Goal: Information Seeking & Learning: Check status

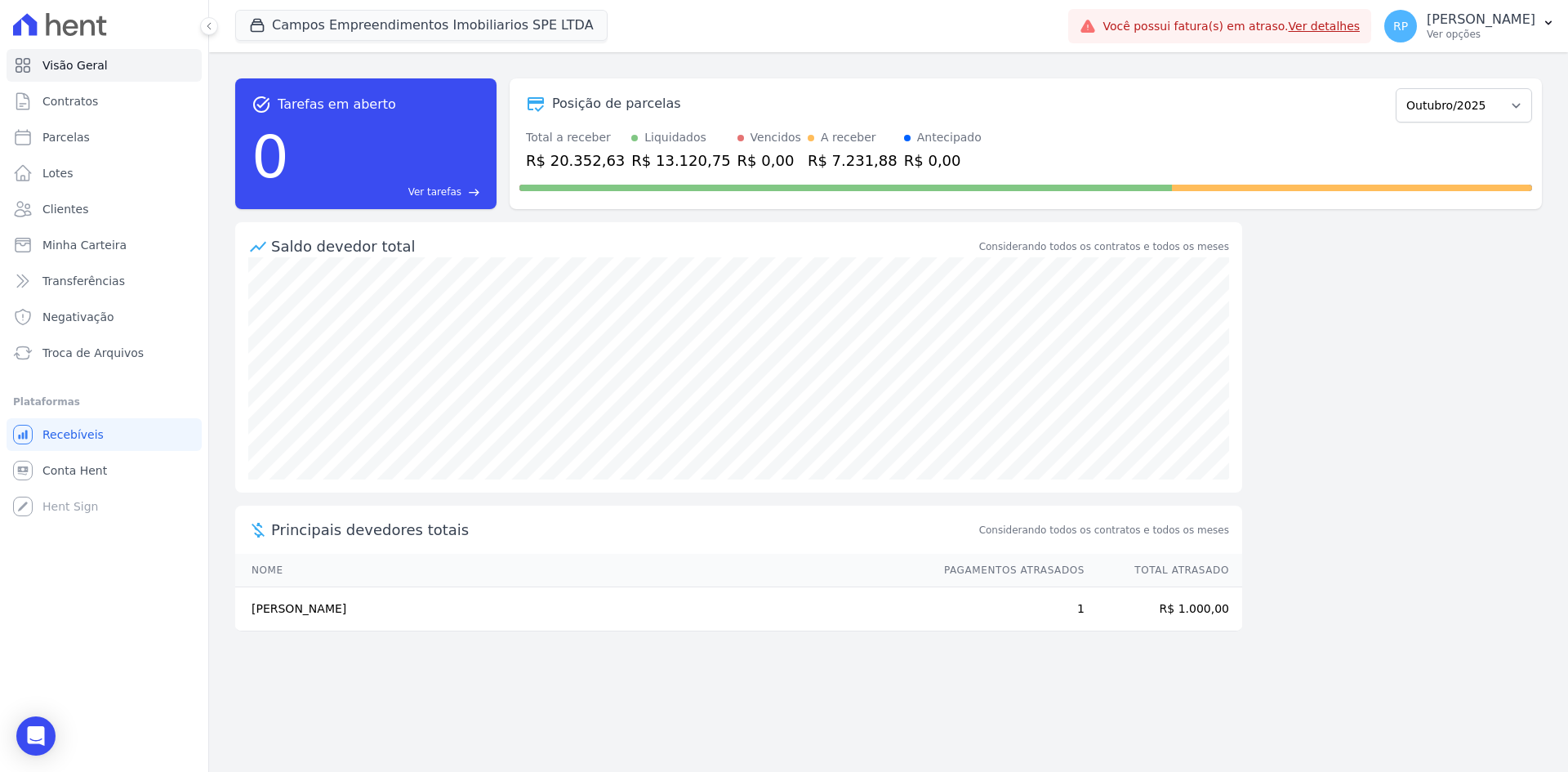
click at [321, 42] on div "Campos Empreendimentos Imobiliarios SPE LTDA [GEOGRAPHIC_DATA] CAMPOS EMPREENDI…" at bounding box center [648, 26] width 826 height 54
click at [336, 27] on button "Campos Empreendimentos Imobiliarios SPE LTDA" at bounding box center [421, 26] width 373 height 31
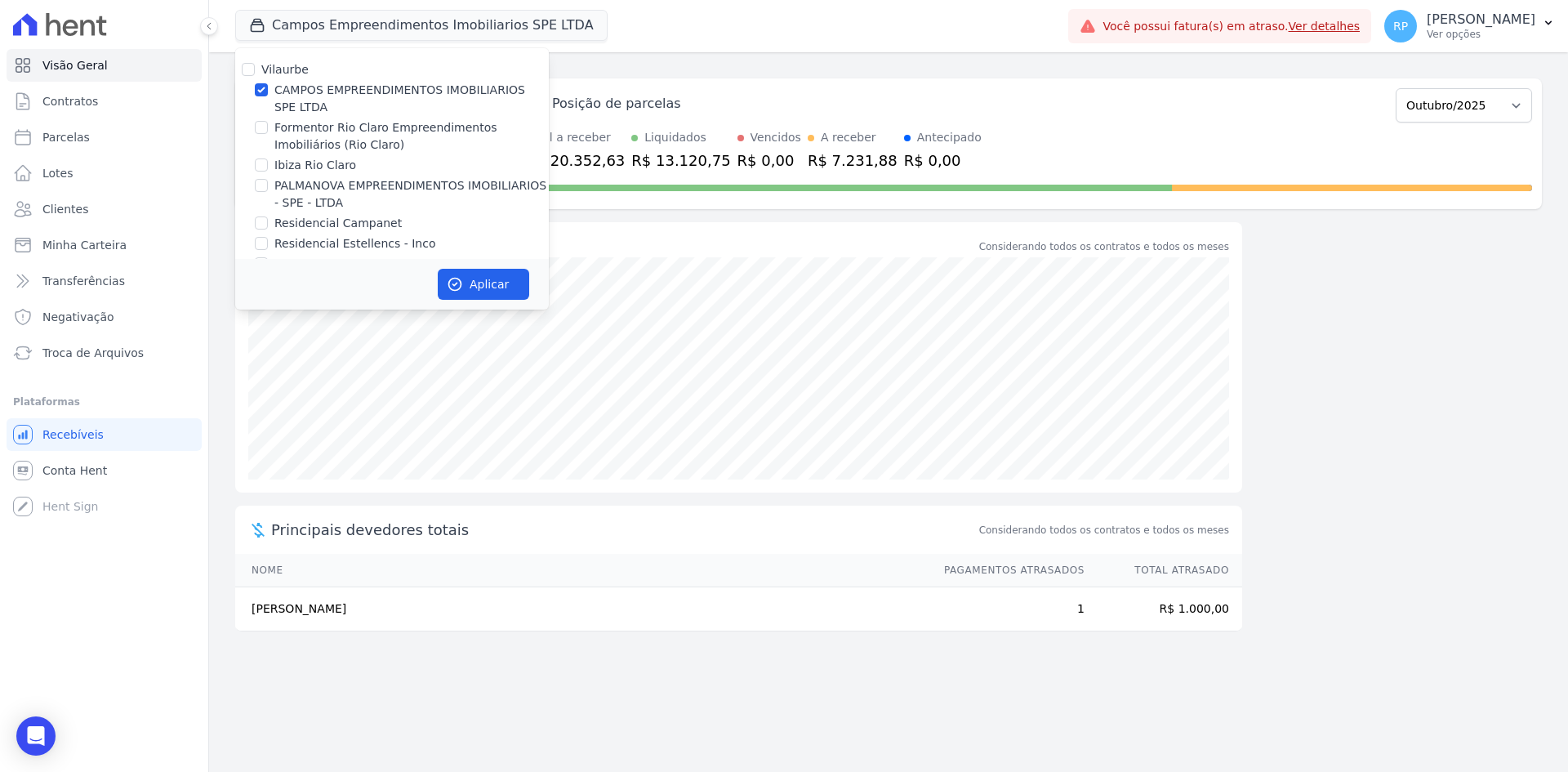
click at [295, 100] on label "CAMPOS EMPREENDIMENTOS IMOBILIARIOS SPE LTDA" at bounding box center [412, 98] width 275 height 34
click at [267, 96] on input "CAMPOS EMPREENDIMENTOS IMOBILIARIOS SPE LTDA" at bounding box center [261, 90] width 13 height 13
checkbox input "false"
click at [302, 162] on label "Ibiza Rio Claro" at bounding box center [315, 165] width 82 height 17
click at [267, 162] on input "Ibiza Rio Claro" at bounding box center [261, 165] width 13 height 13
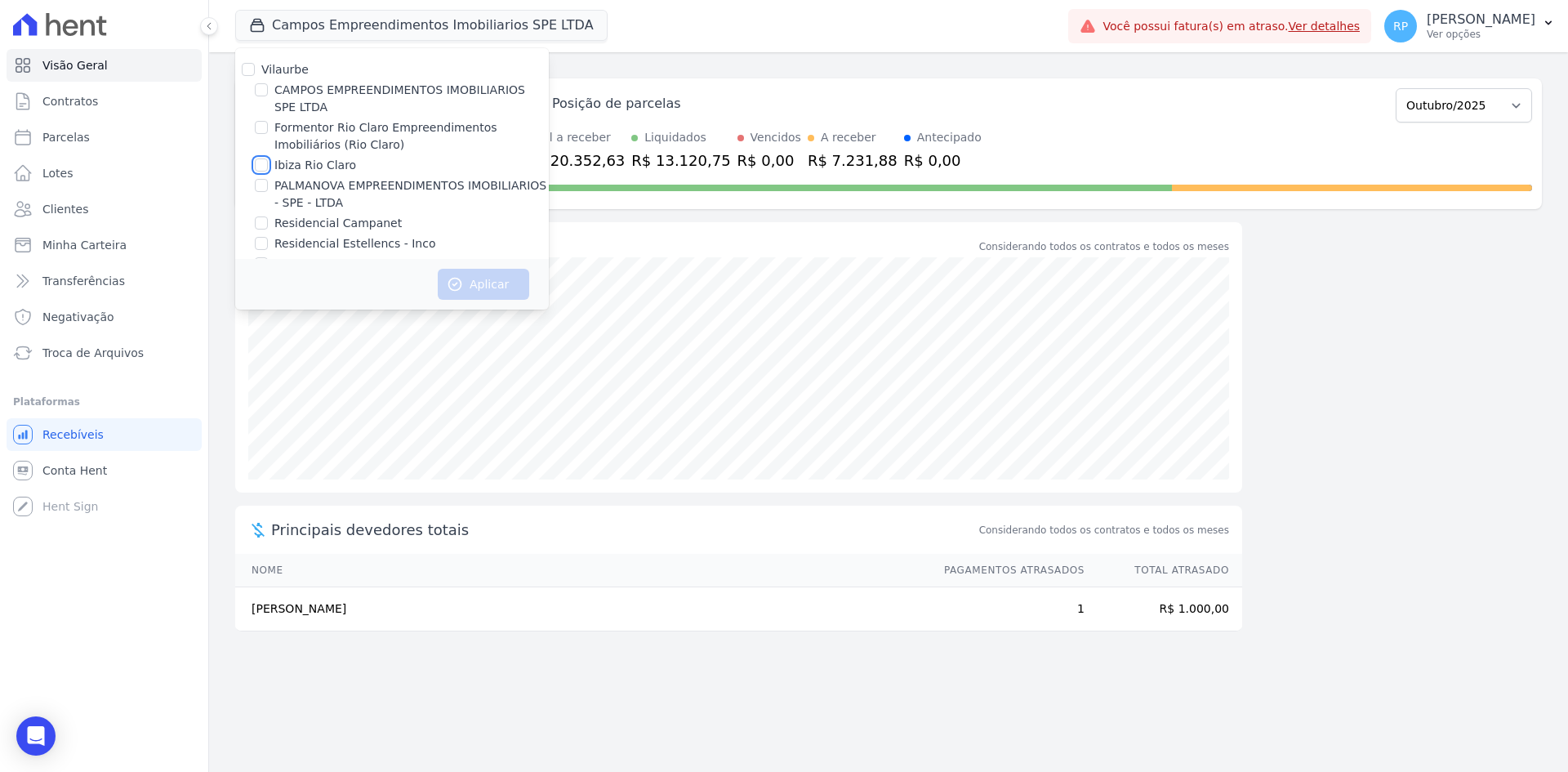
checkbox input "true"
click at [458, 278] on icon "button" at bounding box center [454, 284] width 12 height 12
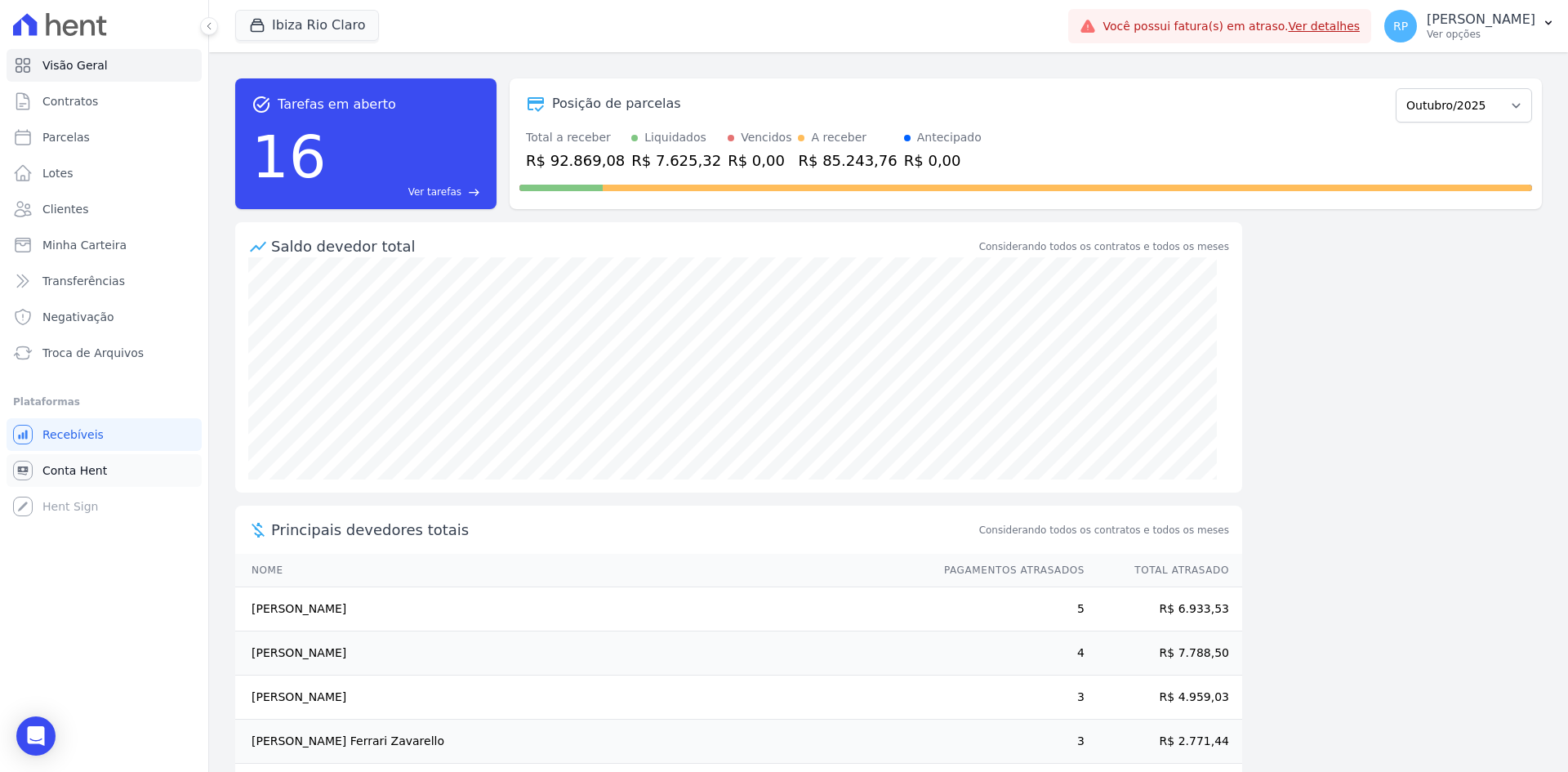
click at [78, 464] on span "Conta Hent" at bounding box center [74, 471] width 64 height 16
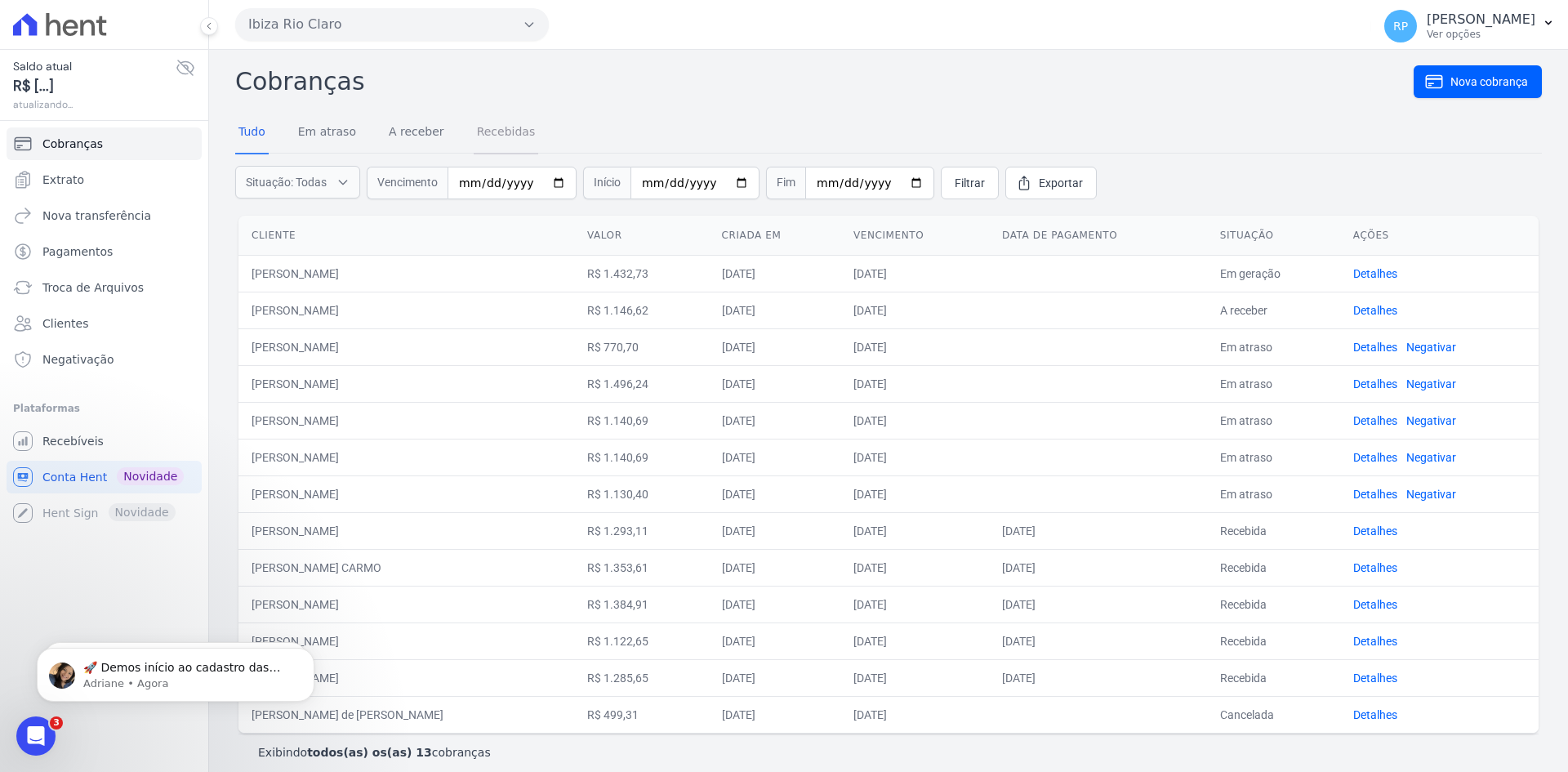
click at [509, 130] on link "Recebidas" at bounding box center [506, 133] width 65 height 42
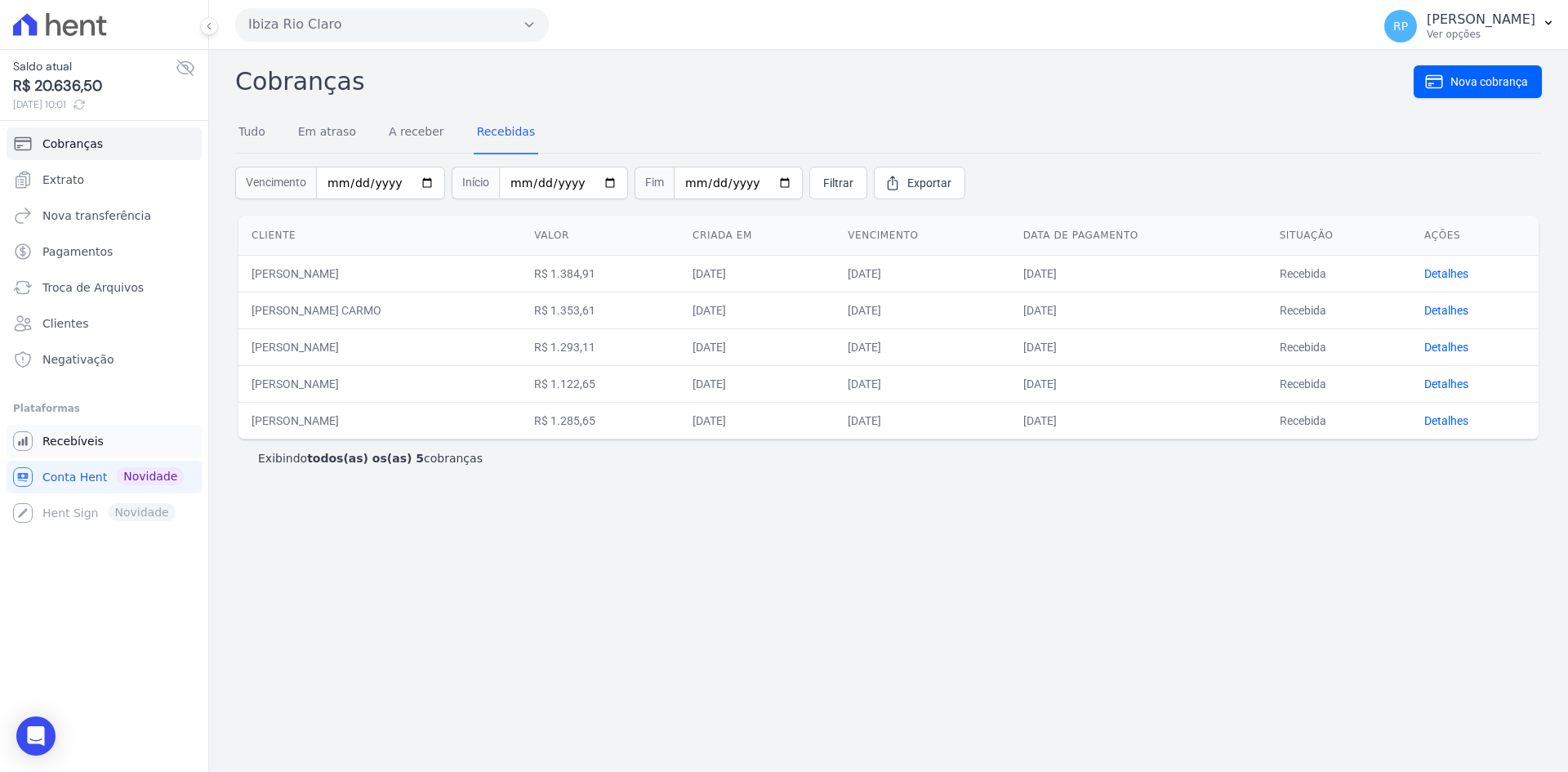
click at [75, 439] on span "Recebíveis" at bounding box center [72, 441] width 61 height 16
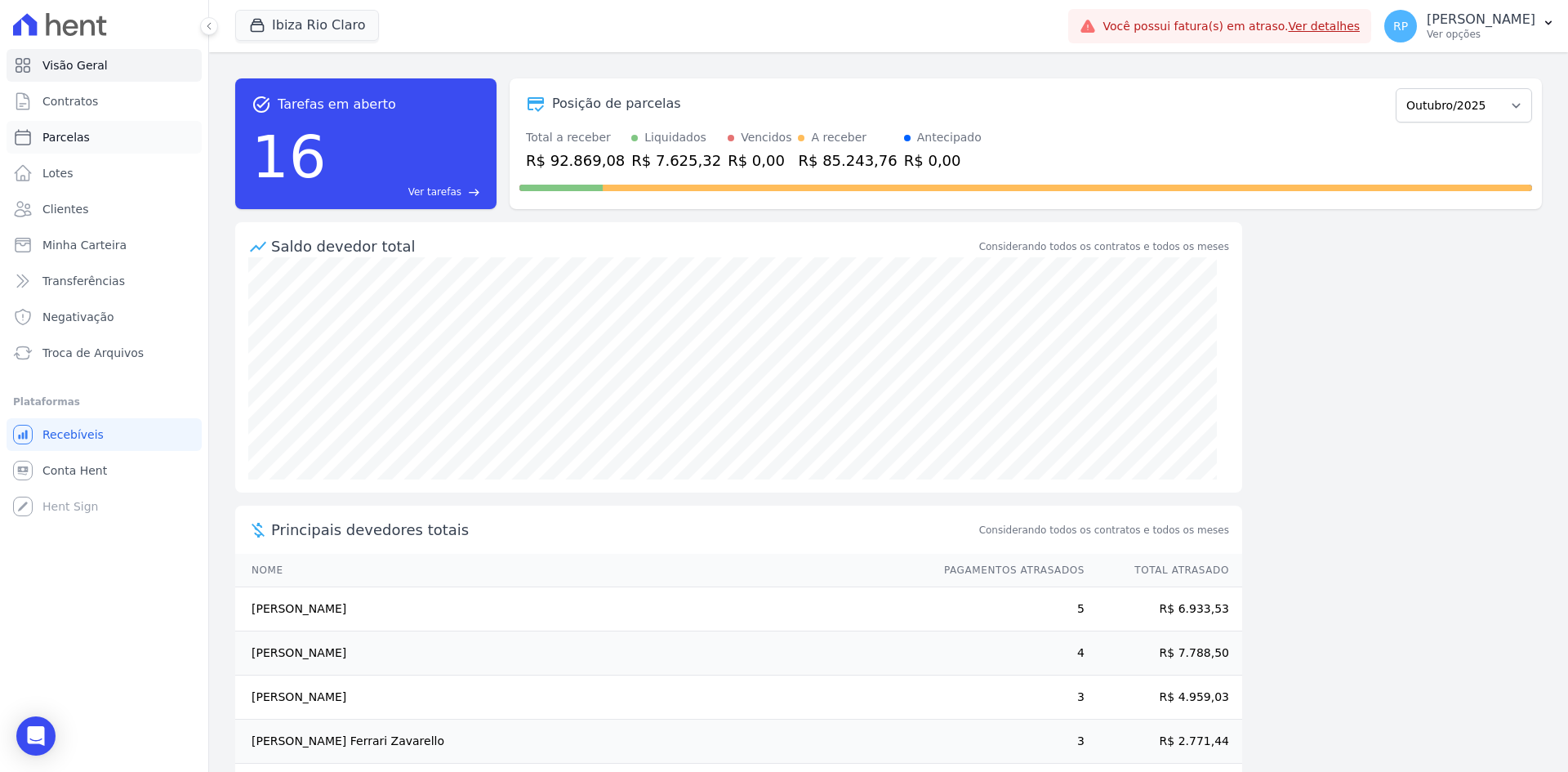
click at [82, 147] on link "Parcelas" at bounding box center [103, 137] width 195 height 33
select select
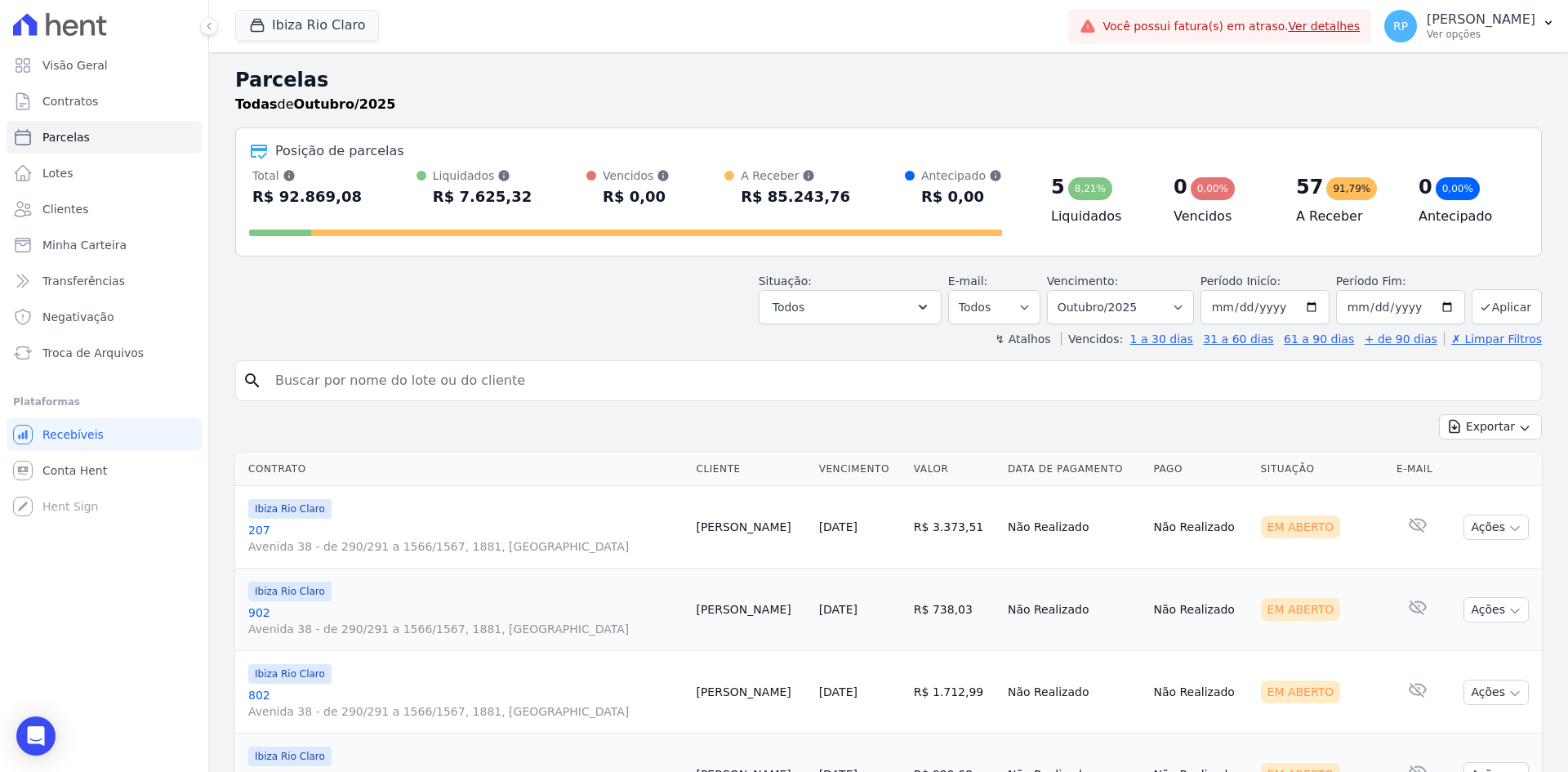
click at [350, 382] on input "search" at bounding box center [900, 381] width 1269 height 33
type input "Midian"
select select
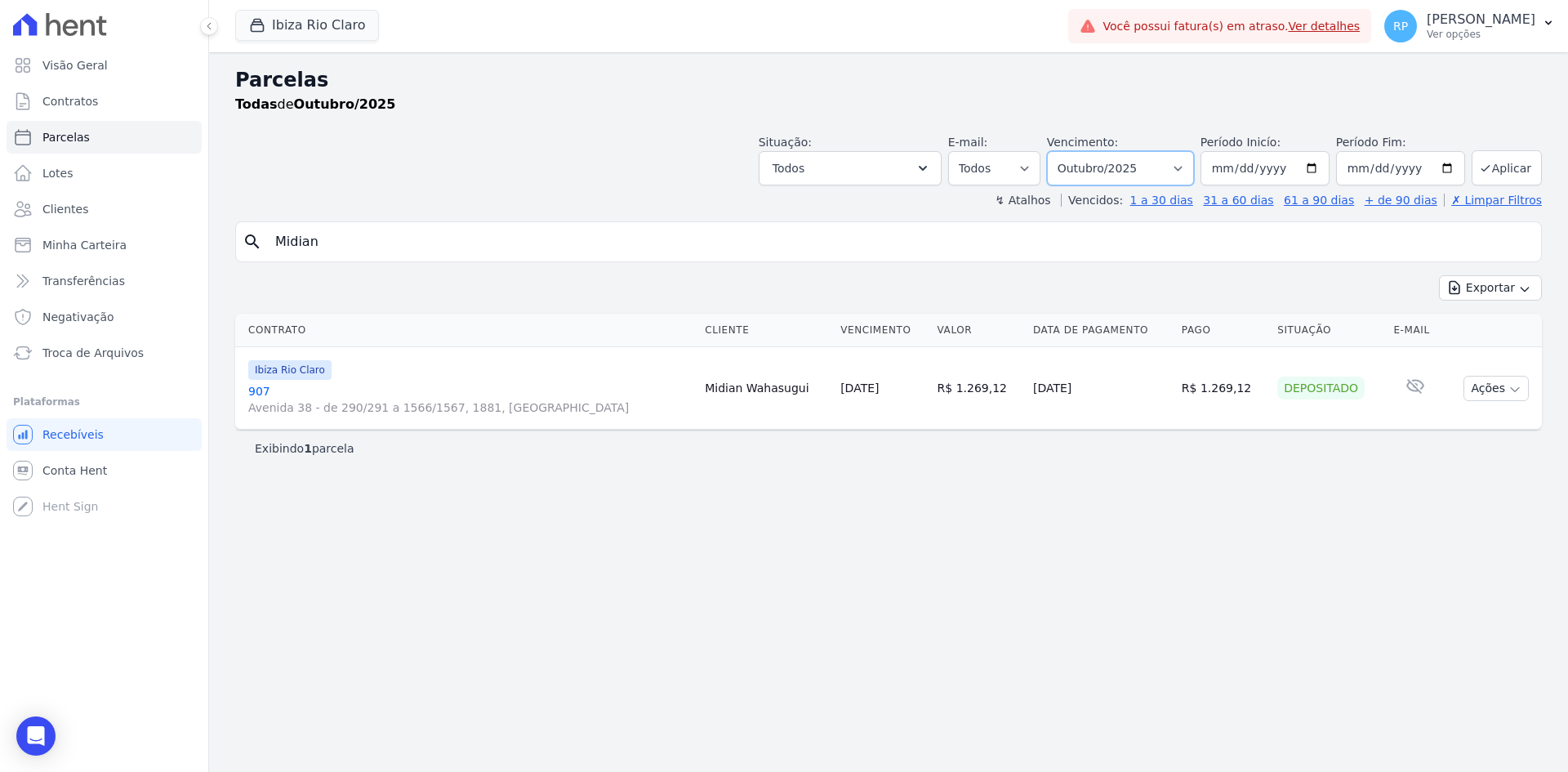
click at [1194, 168] on select "Filtrar por período ──────── Todos os meses Abril/2023 Maio/2023 Junho/2023 Jul…" at bounding box center [1120, 168] width 147 height 34
select select "all"
click at [1070, 151] on select "Filtrar por período ──────── Todos os meses Abril/2023 Maio/2023 Junho/2023 Jul…" at bounding box center [1120, 168] width 147 height 34
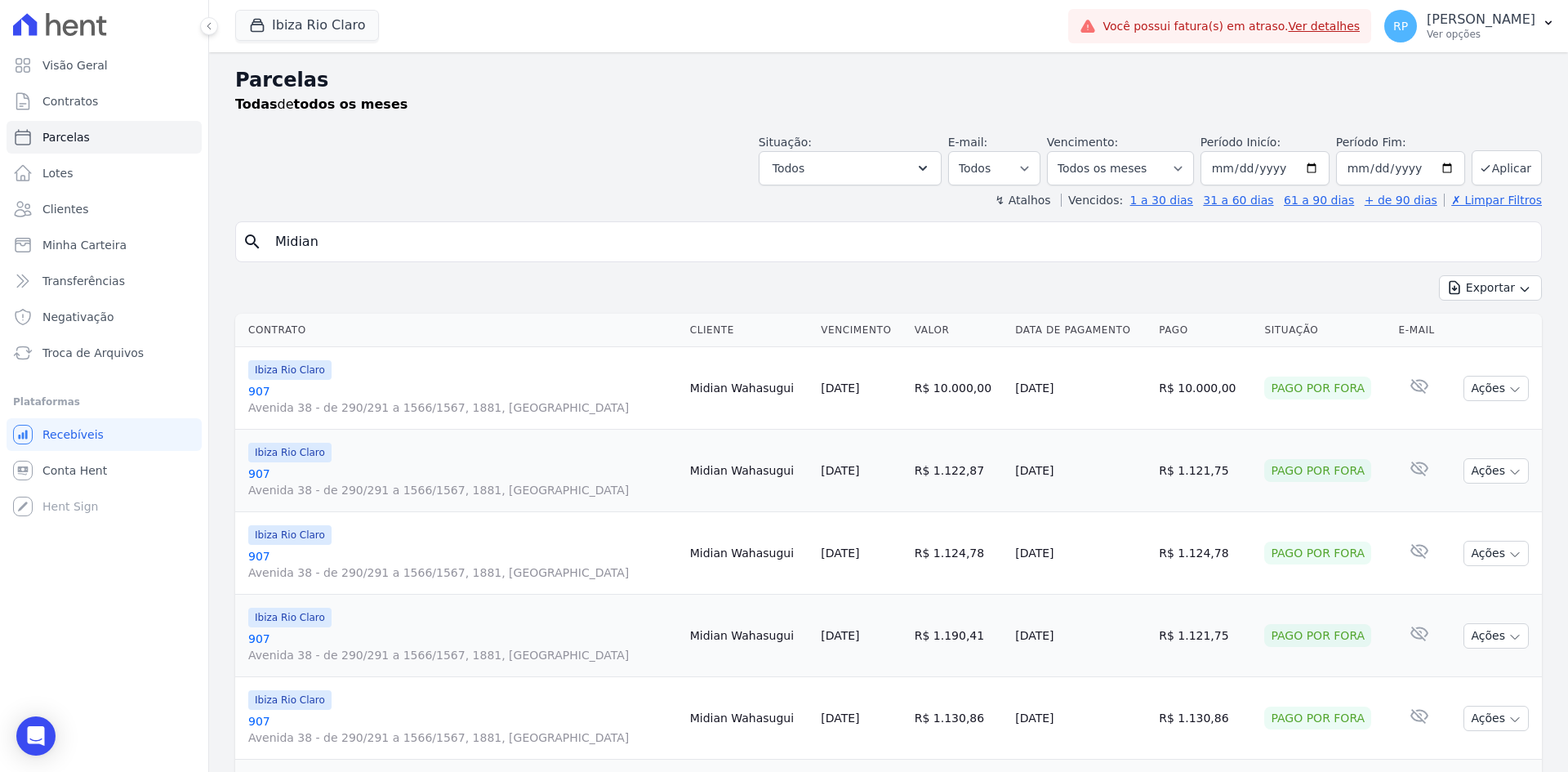
select select
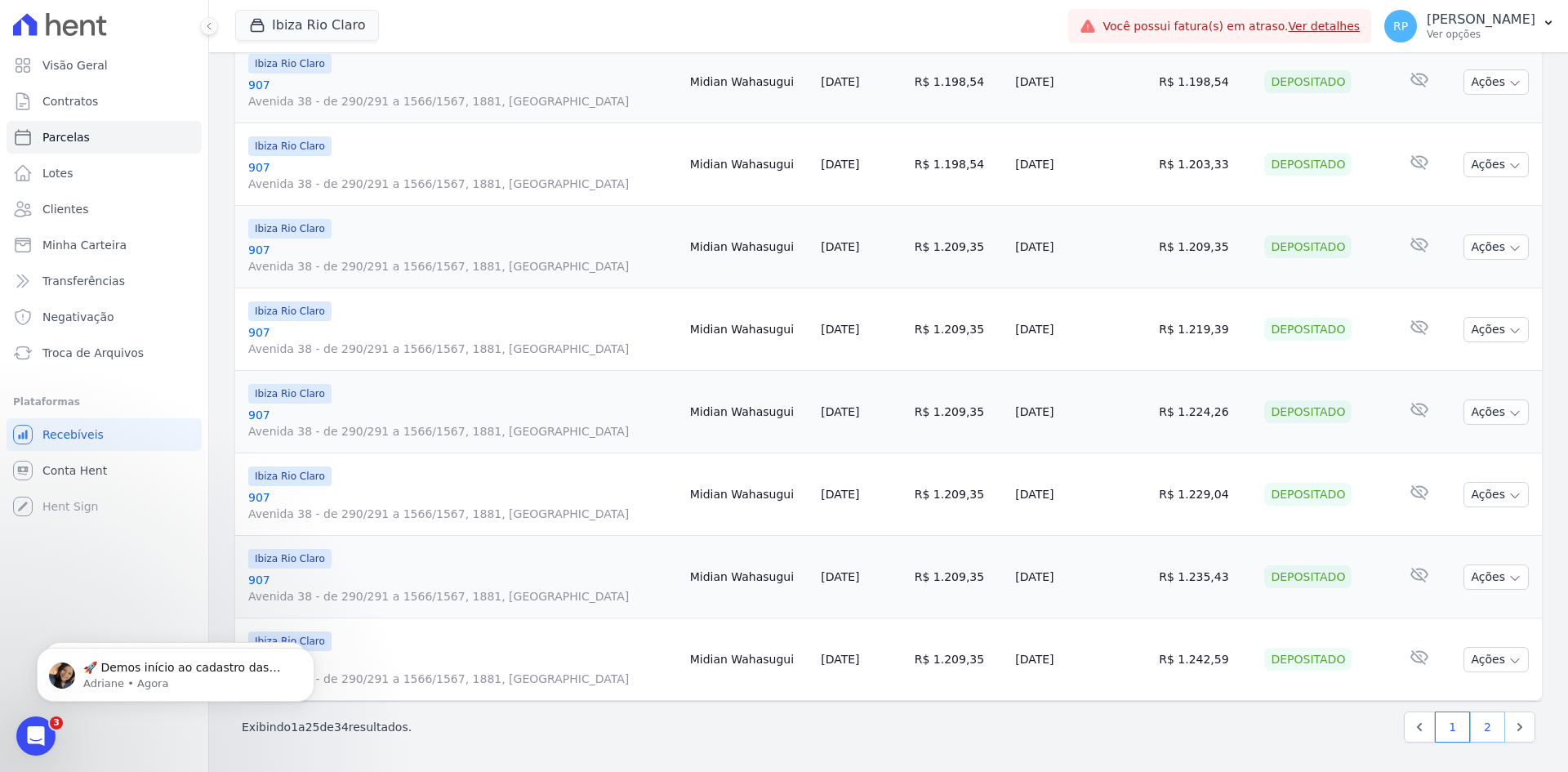
click at [1471, 735] on link "2" at bounding box center [1487, 727] width 35 height 31
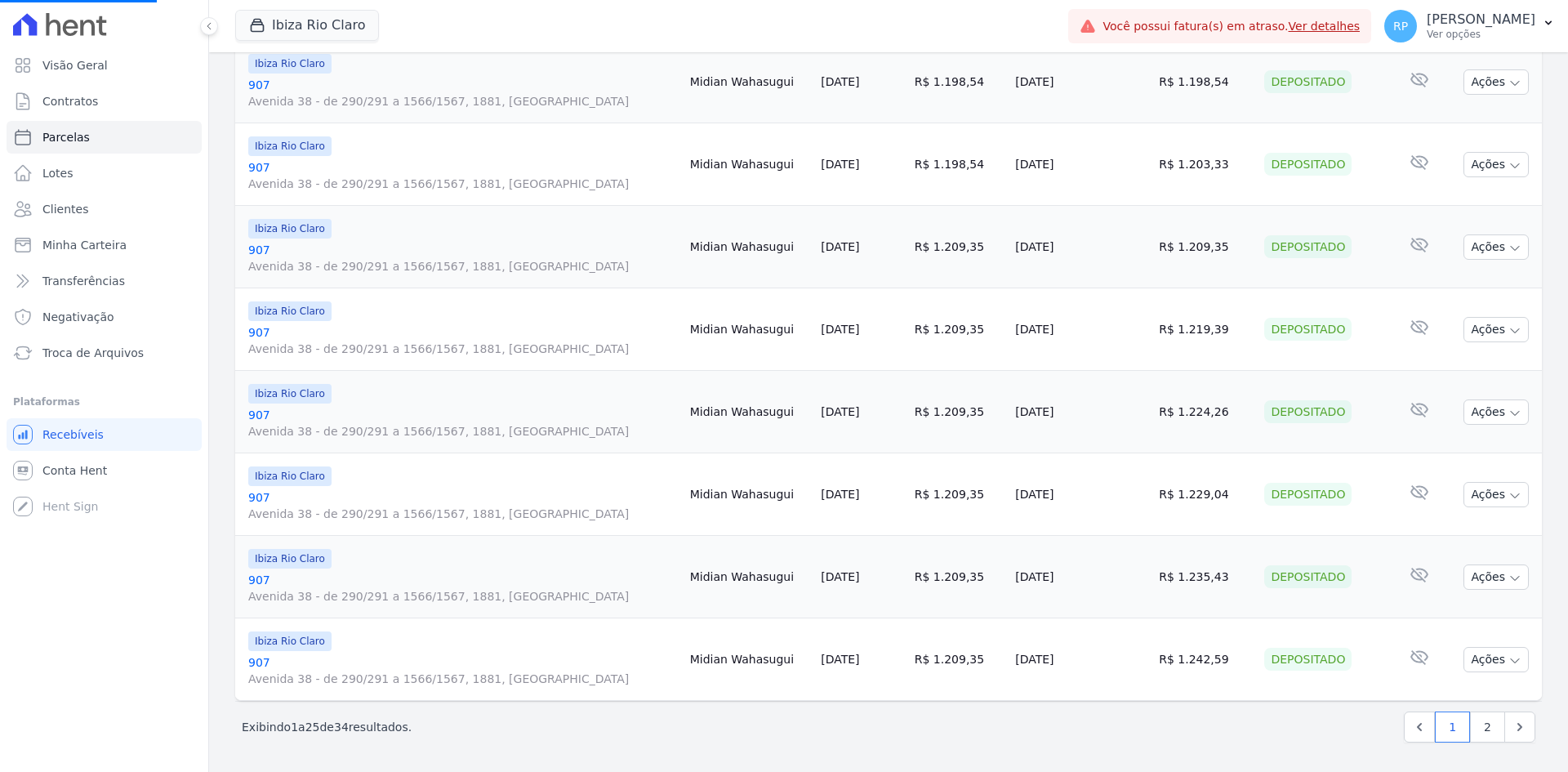
select select
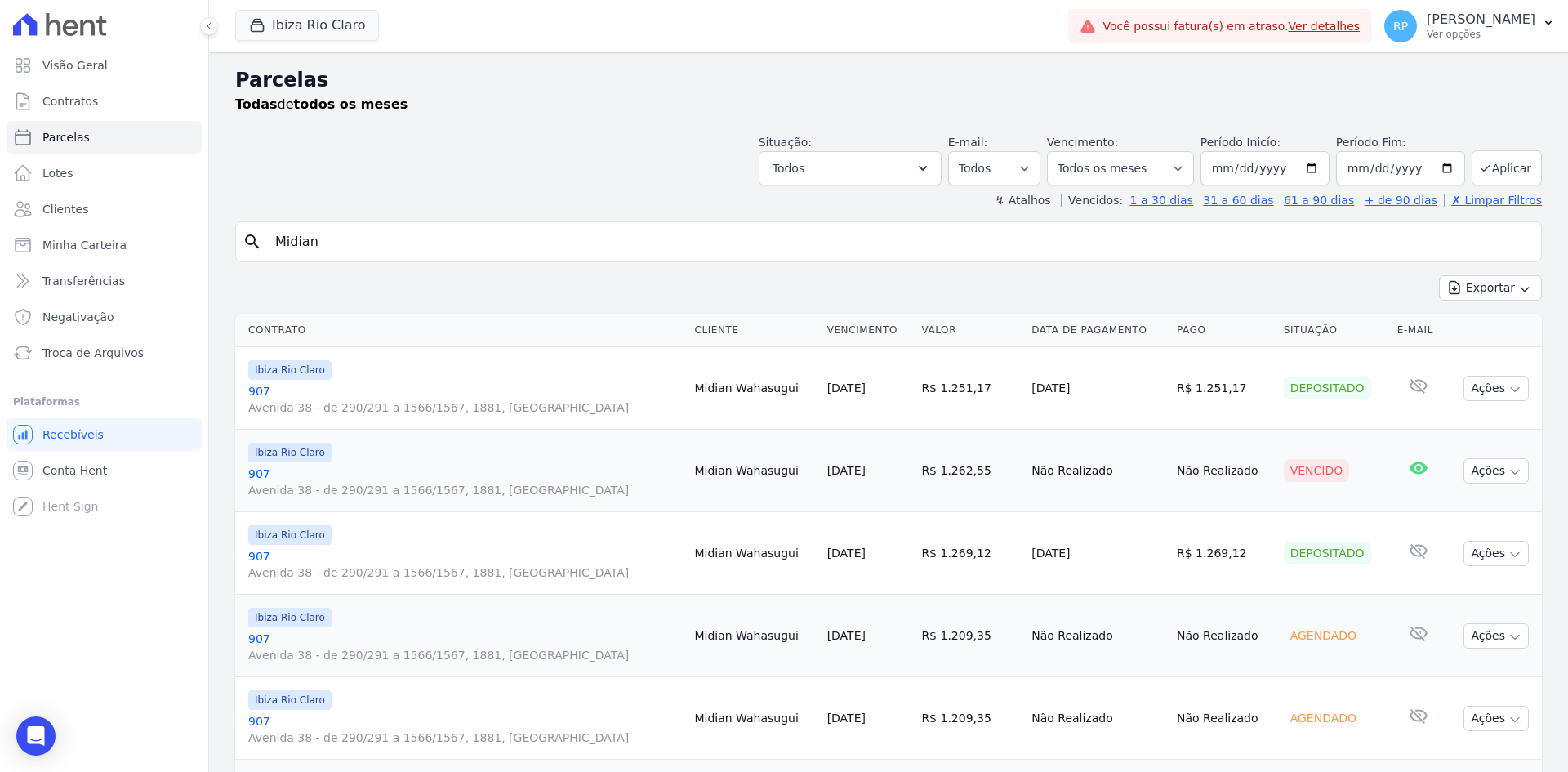
drag, startPoint x: 752, startPoint y: 466, endPoint x: 1198, endPoint y: 471, distance: 446.0
click at [1175, 471] on tr "Ibiza Rio Claro 907 Avenida 38 - de 290/291 a 1566/1567, 1881, Vila Operária Mi…" at bounding box center [888, 471] width 1307 height 82
click at [1338, 460] on div "Vencido" at bounding box center [1334, 470] width 101 height 23
click at [931, 170] on icon "button" at bounding box center [923, 169] width 16 height 16
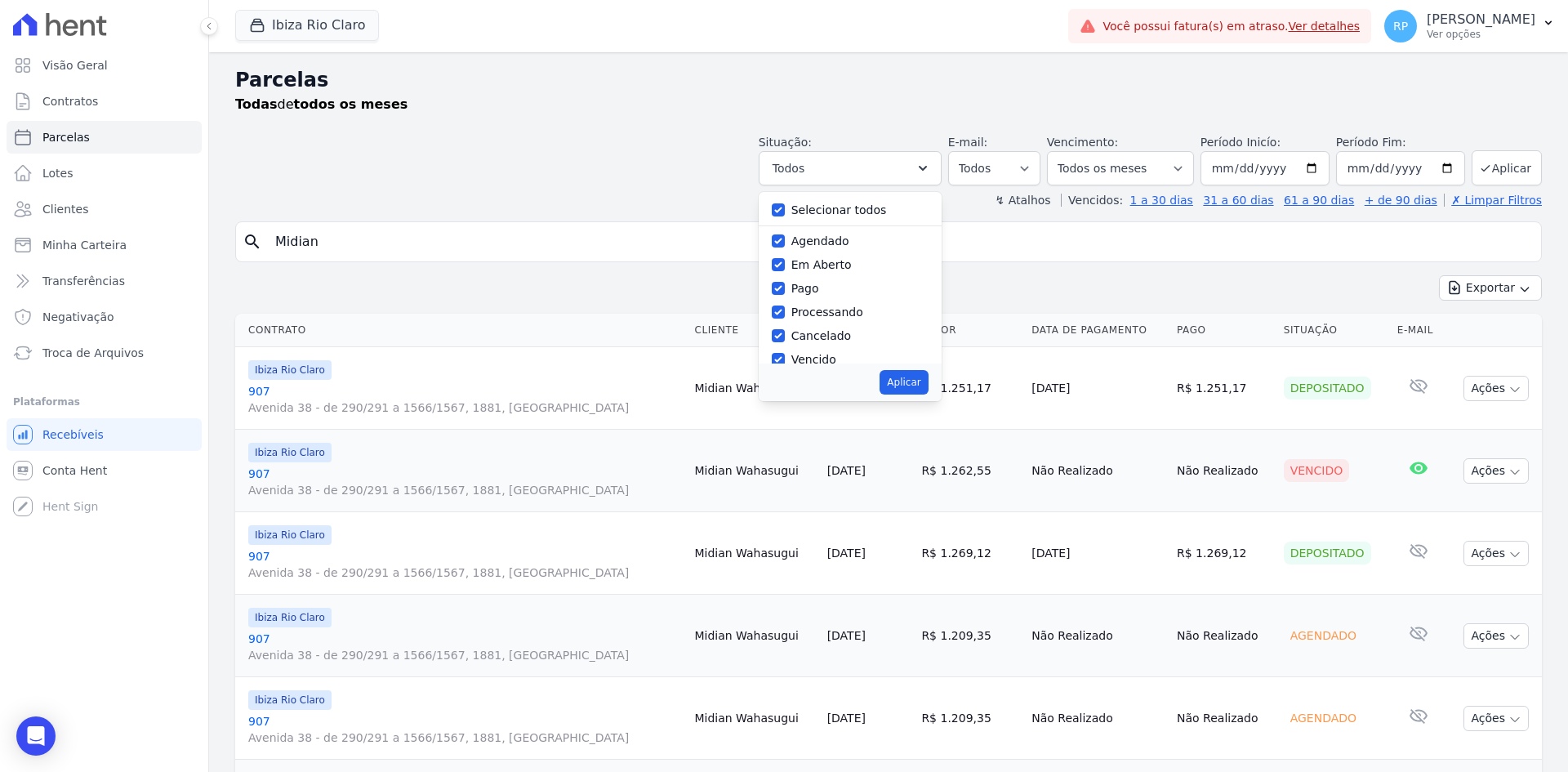
click at [559, 162] on div "Situação: Agendado Em Aberto Pago Processando Cancelado Vencido Transferindo De…" at bounding box center [888, 156] width 1307 height 58
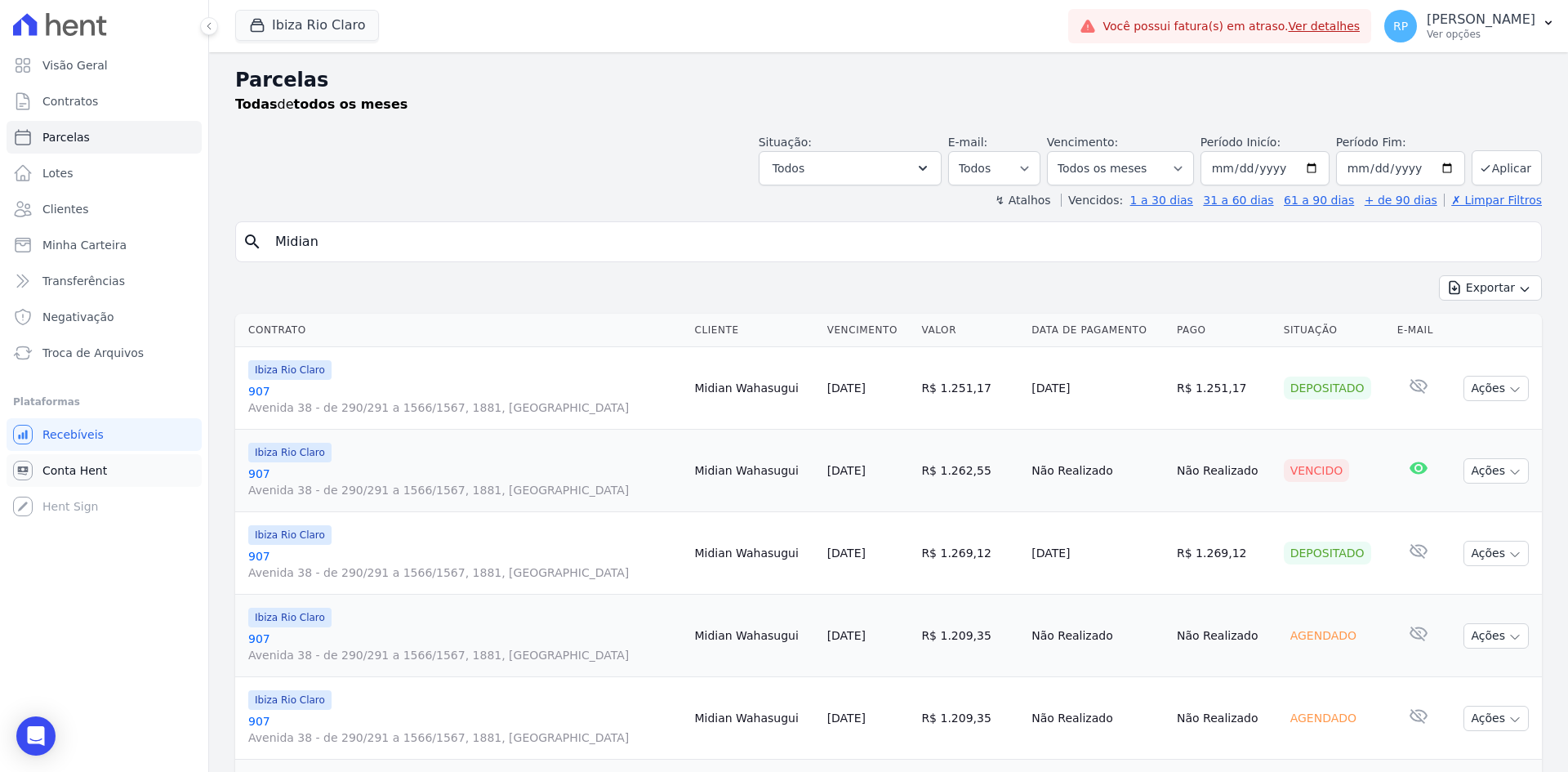
click at [86, 471] on span "Conta Hent" at bounding box center [74, 471] width 64 height 16
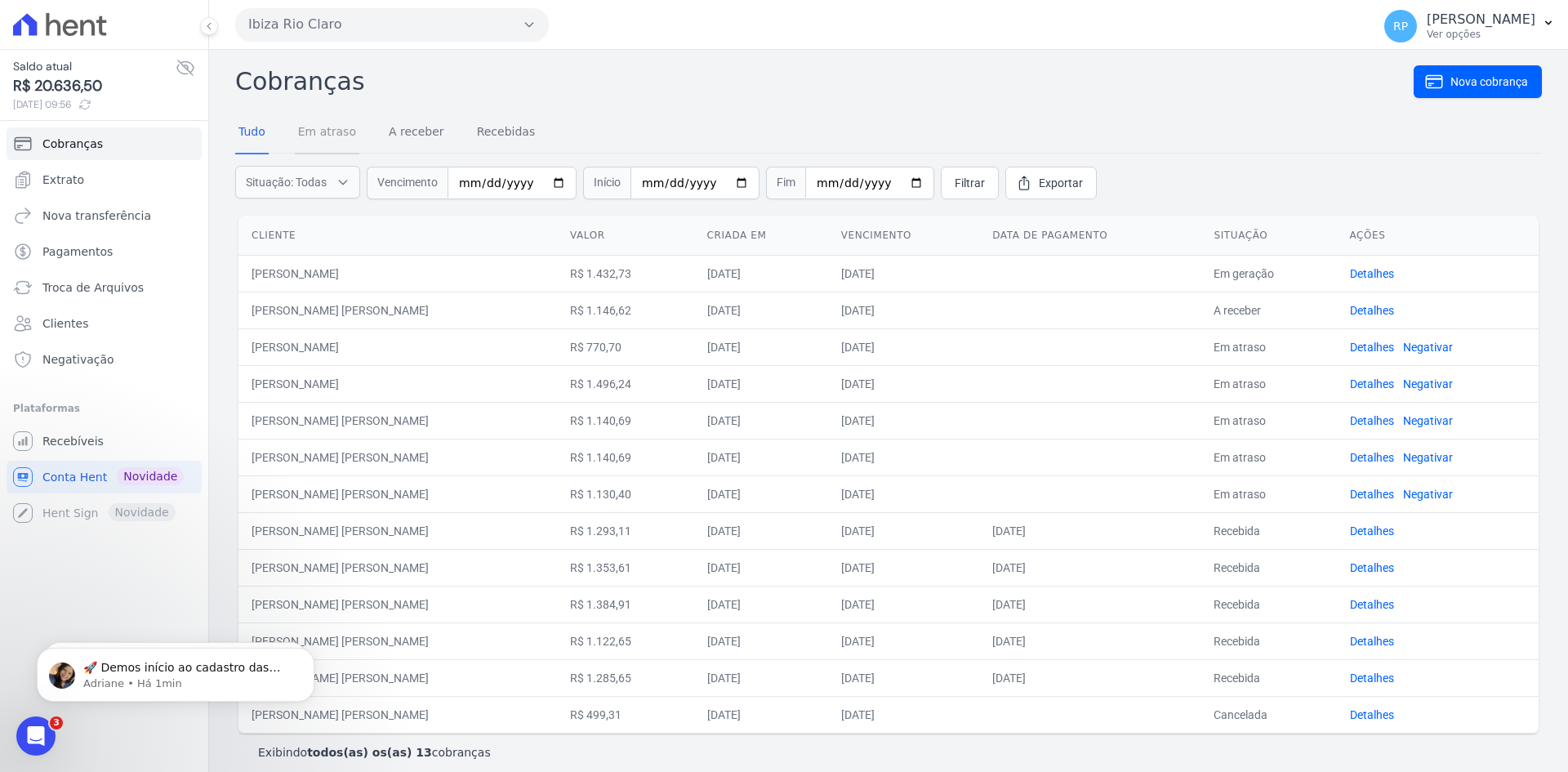
click at [333, 136] on link "Em atraso" at bounding box center [327, 133] width 64 height 42
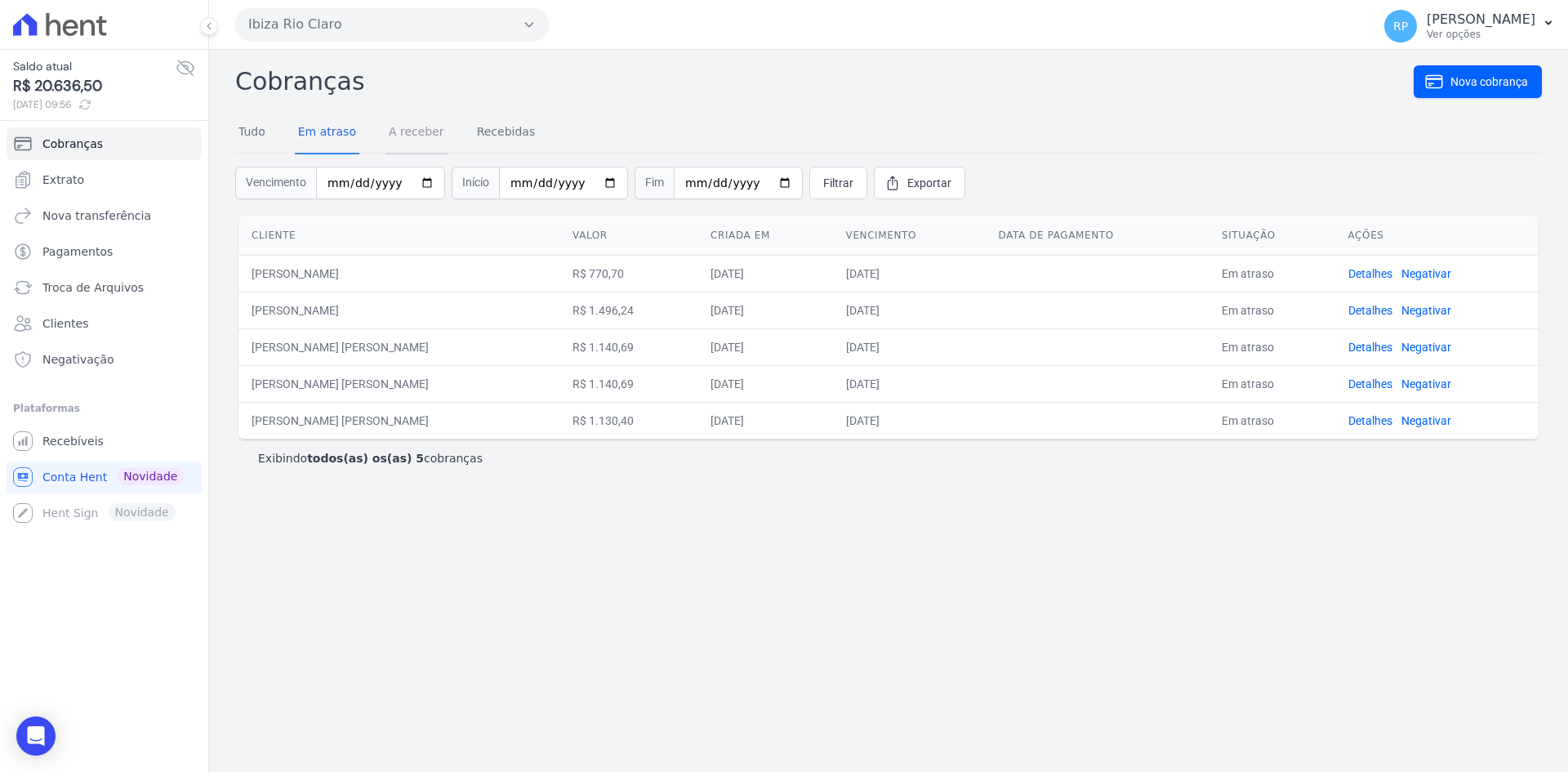
click at [415, 136] on link "A receber" at bounding box center [417, 133] width 62 height 42
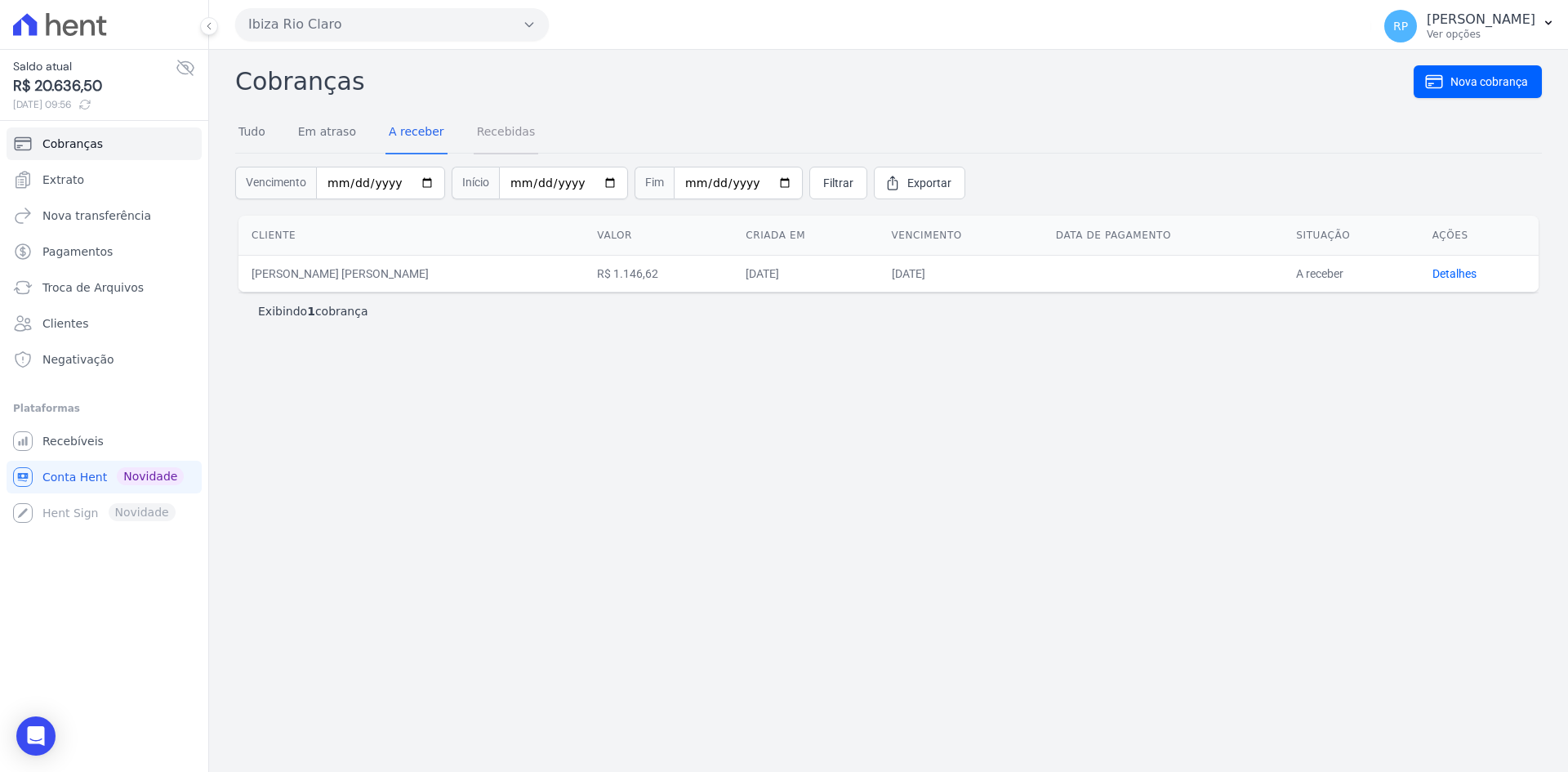
click at [504, 142] on link "Recebidas" at bounding box center [506, 133] width 65 height 42
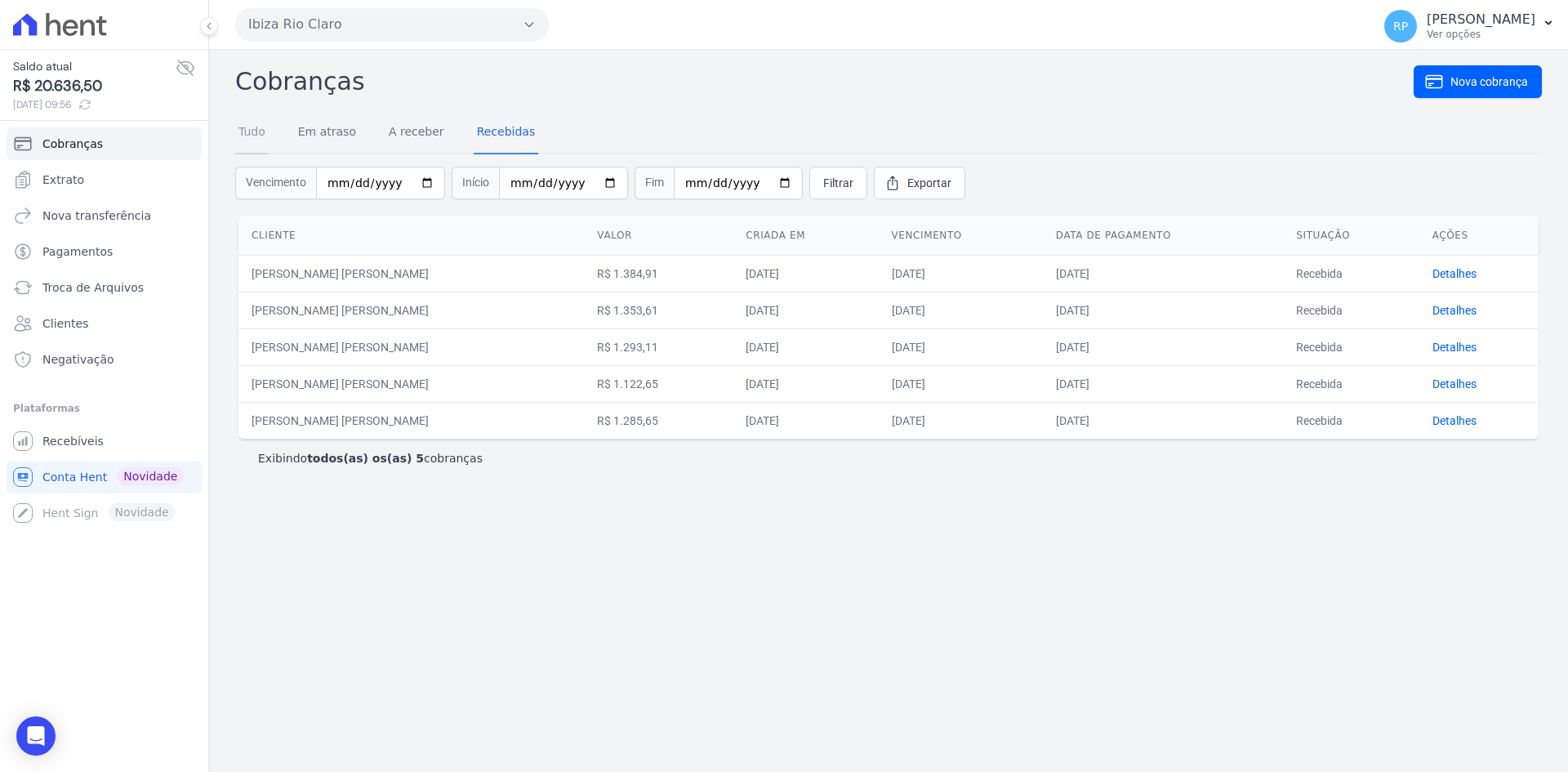
click at [259, 133] on link "Tudo" at bounding box center [252, 133] width 34 height 42
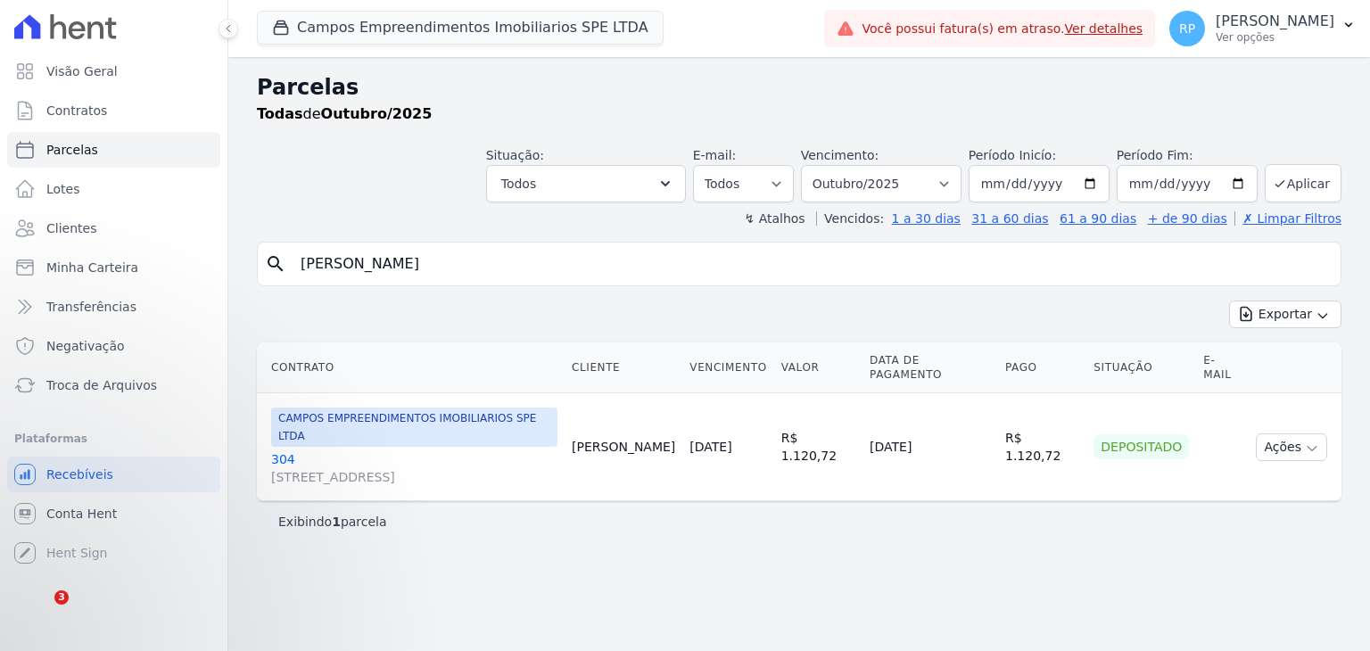
select select
